Goal: Navigation & Orientation: Find specific page/section

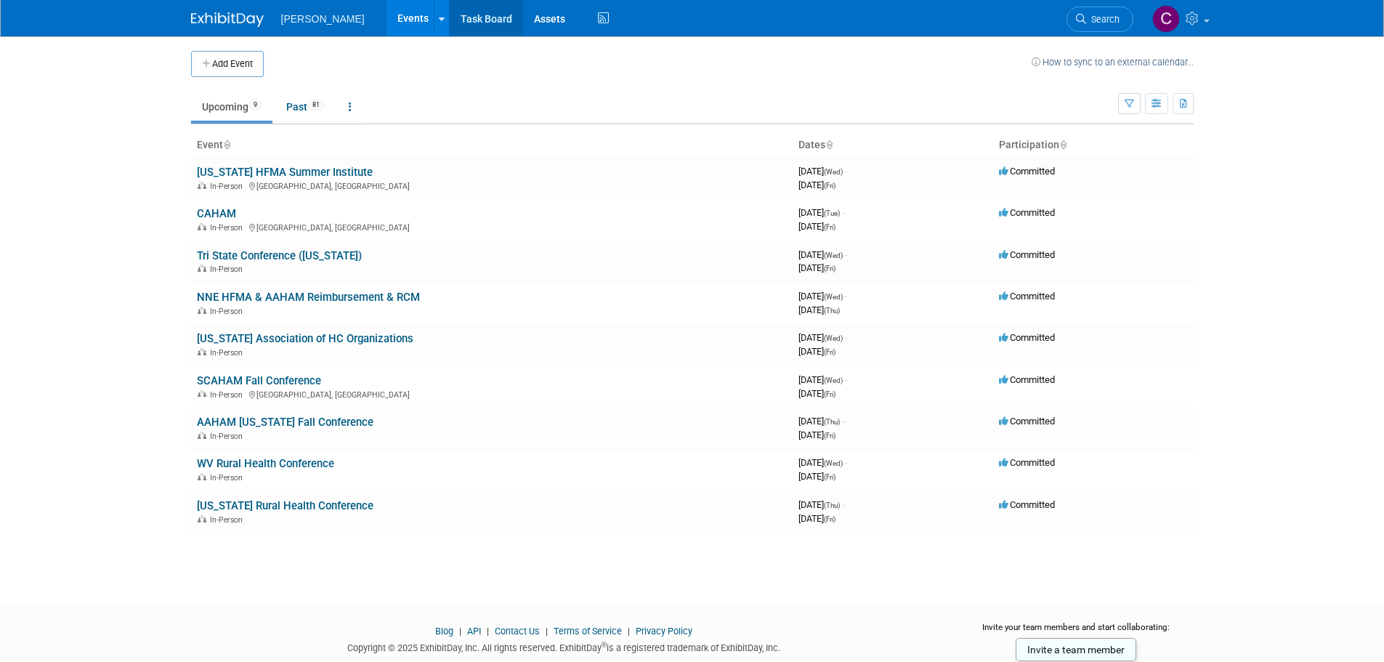
click at [455, 20] on link "Task Board" at bounding box center [486, 18] width 73 height 36
click at [219, 214] on link "CAHAM" at bounding box center [216, 213] width 39 height 13
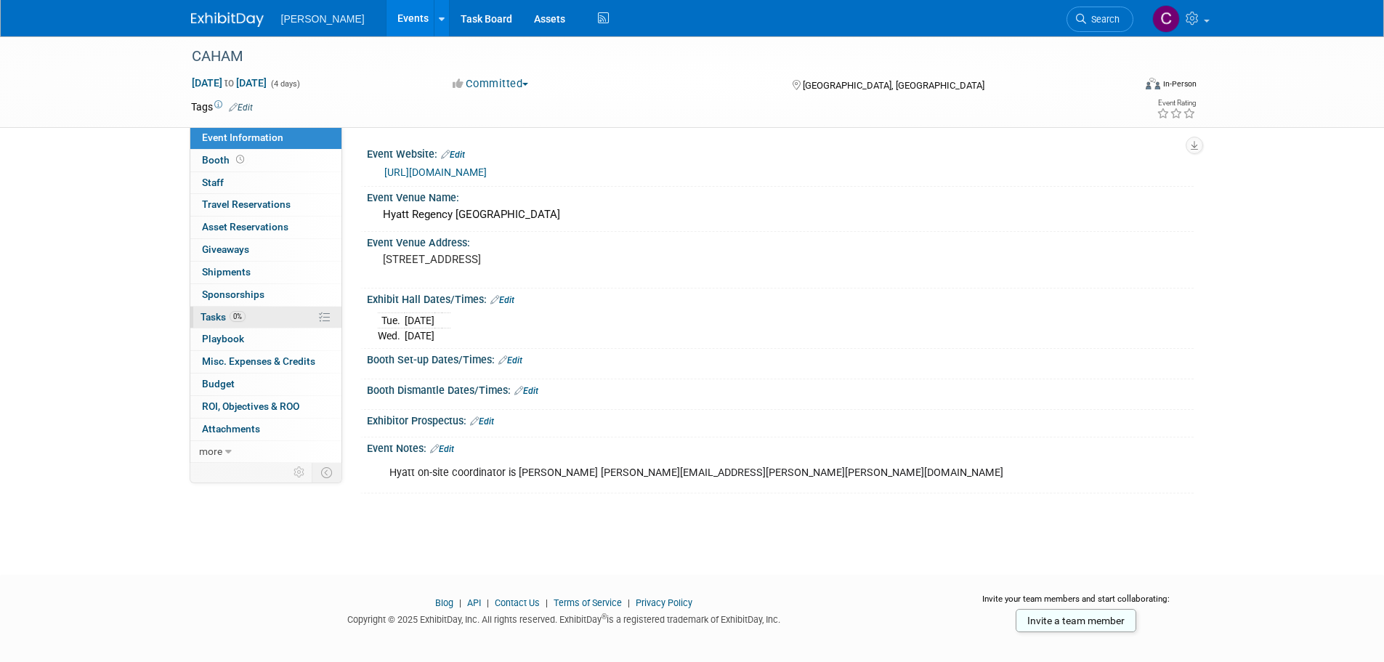
click at [217, 313] on span "Tasks 0%" at bounding box center [222, 317] width 45 height 12
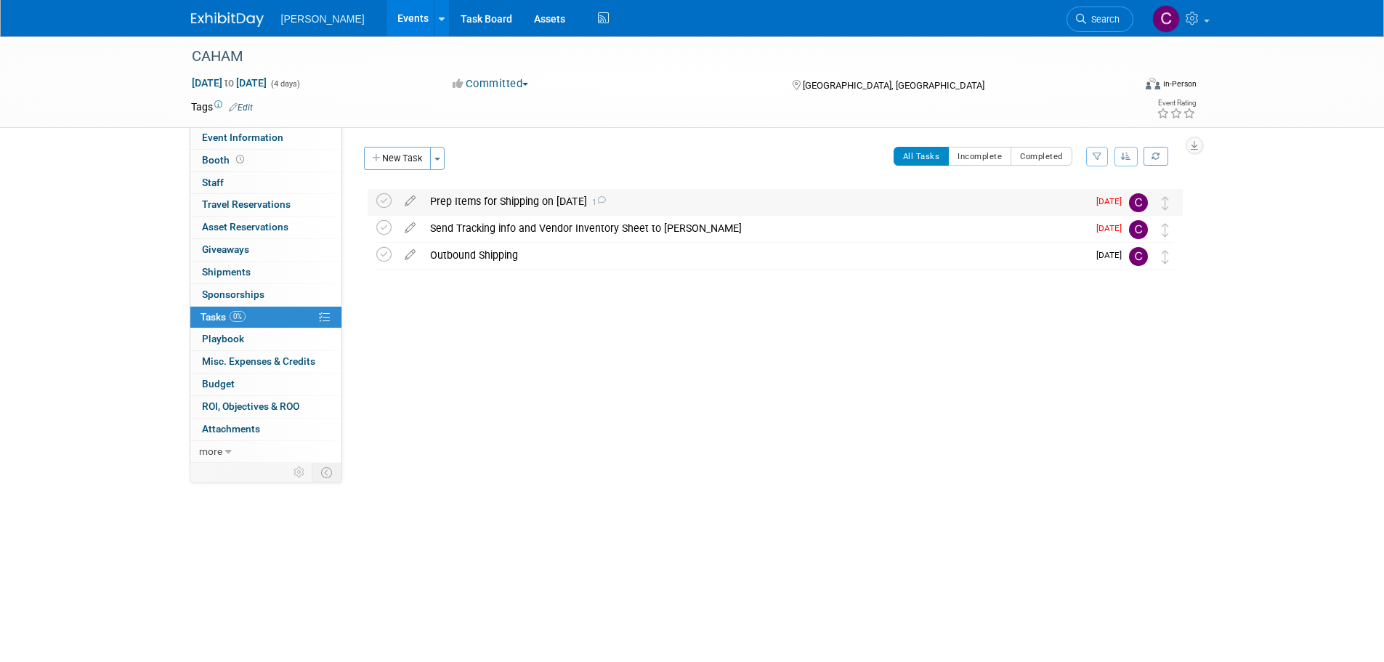
click at [519, 201] on div "Prep Items for Shipping on 8/28/25 1" at bounding box center [755, 201] width 665 height 25
